Goal: Find specific page/section: Find specific page/section

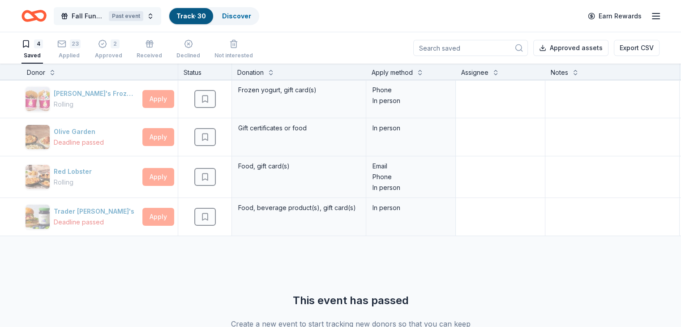
click at [95, 15] on span "Fall Fundraiser" at bounding box center [89, 16] width 34 height 11
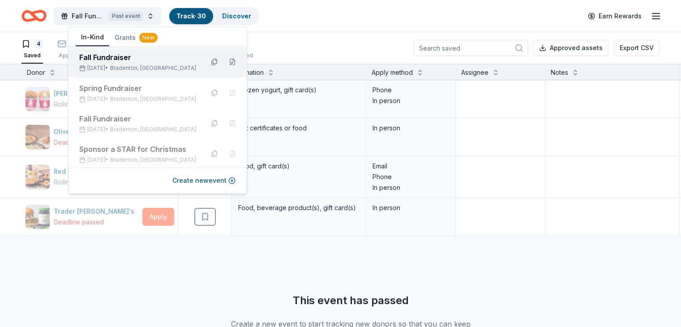
click at [120, 58] on div "Fall Fundraiser" at bounding box center [137, 57] width 117 height 11
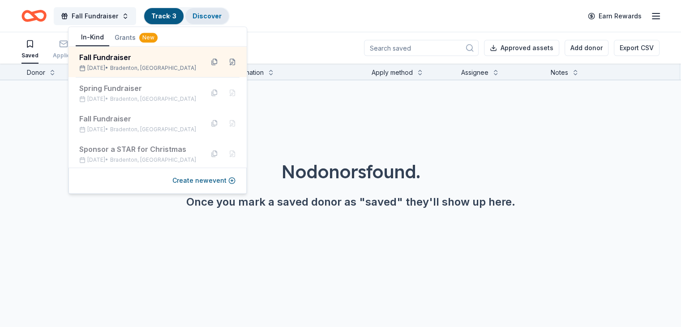
click at [209, 17] on link "Discover" at bounding box center [206, 16] width 29 height 8
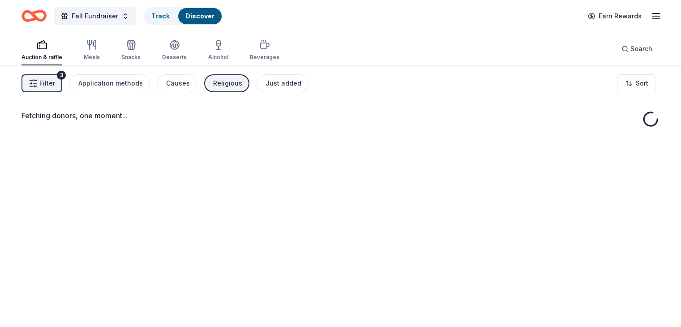
click at [222, 16] on div "Discover" at bounding box center [199, 16] width 43 height 16
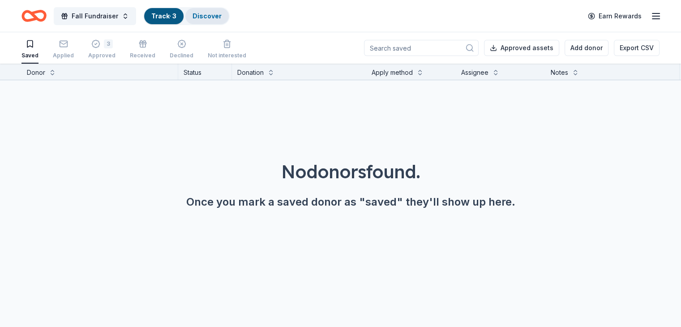
click at [218, 15] on link "Discover" at bounding box center [206, 16] width 29 height 8
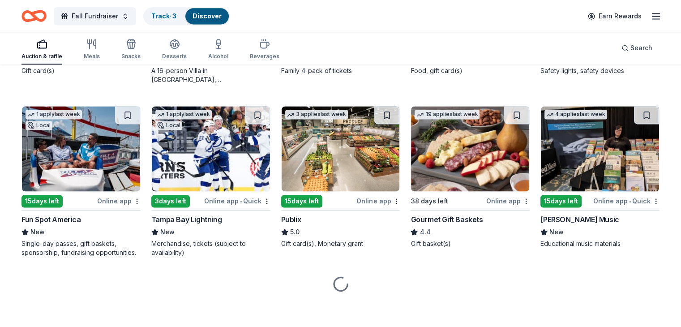
scroll to position [1269, 0]
